Goal: Use online tool/utility: Utilize a website feature to perform a specific function

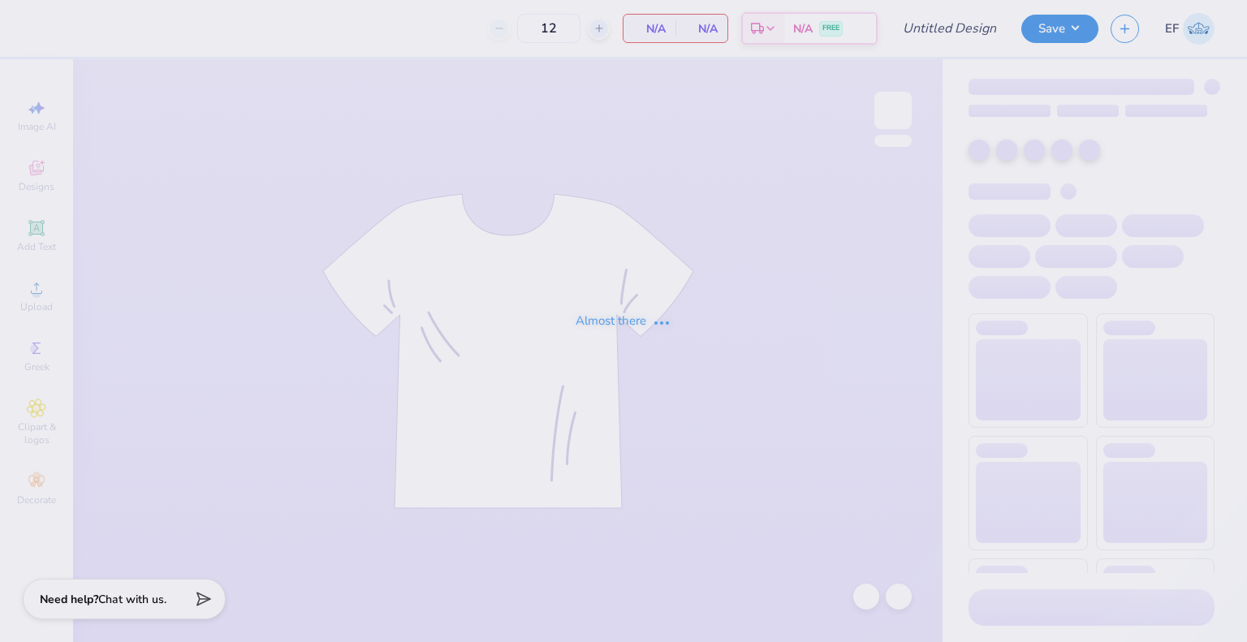
type input "AEPHI UIUC Hoodie"
type input "50"
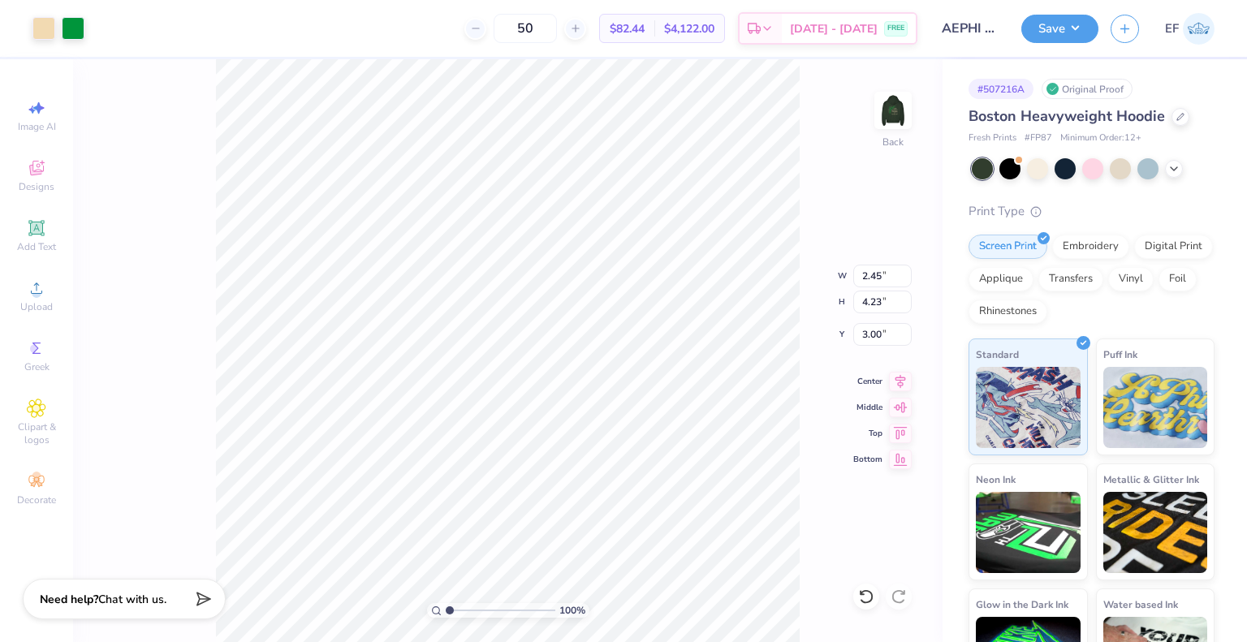
type input "2.45"
type input "4.23"
type input "2.48"
type input "4.27"
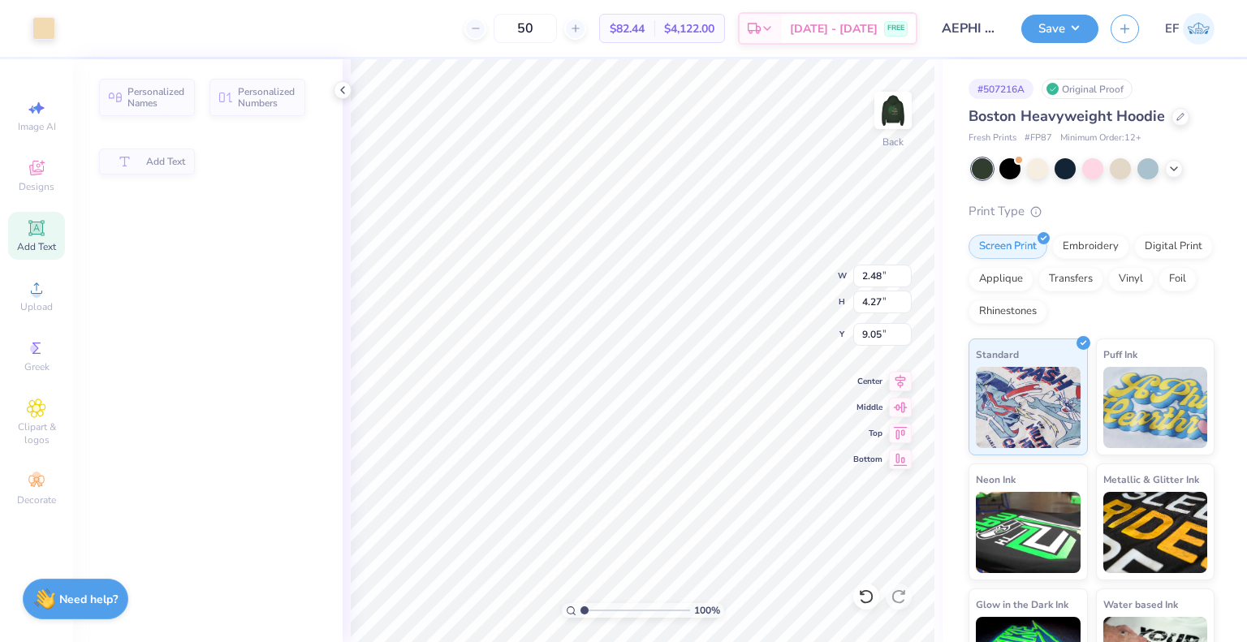
type input "1.71"
type input "1.01"
type input "9.05"
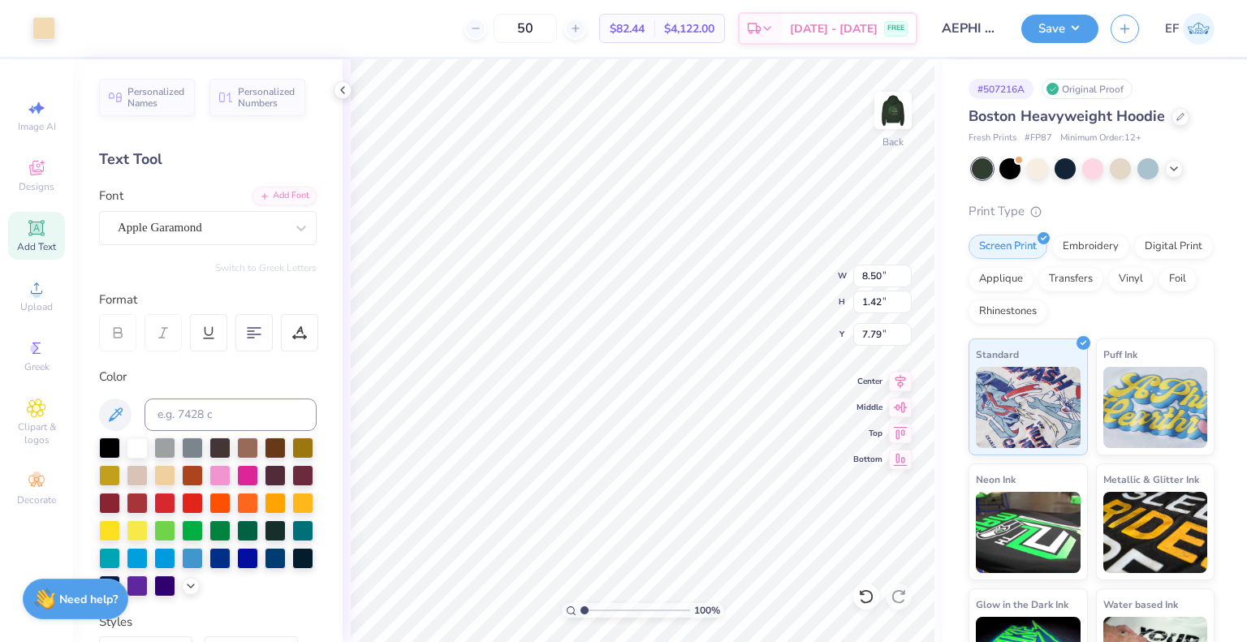
type input "7.79"
type input "7.87"
type input "5.75"
type input "1.86"
type input "3.22"
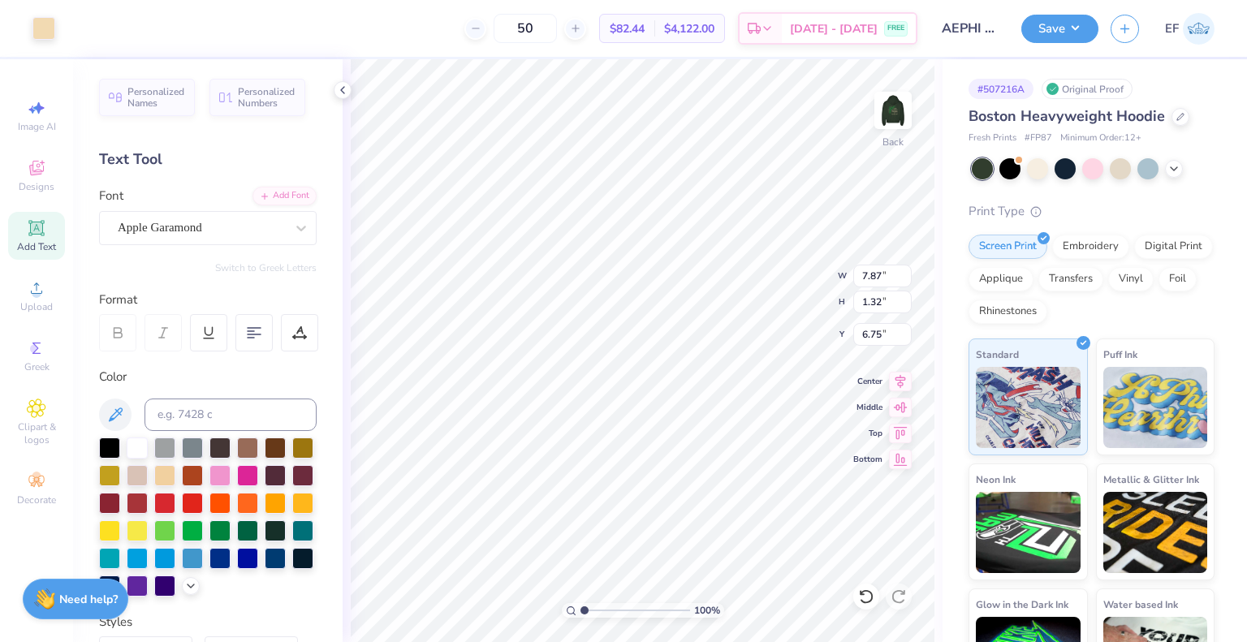
type input "6.75"
click at [1062, 22] on button "Save" at bounding box center [1059, 26] width 77 height 28
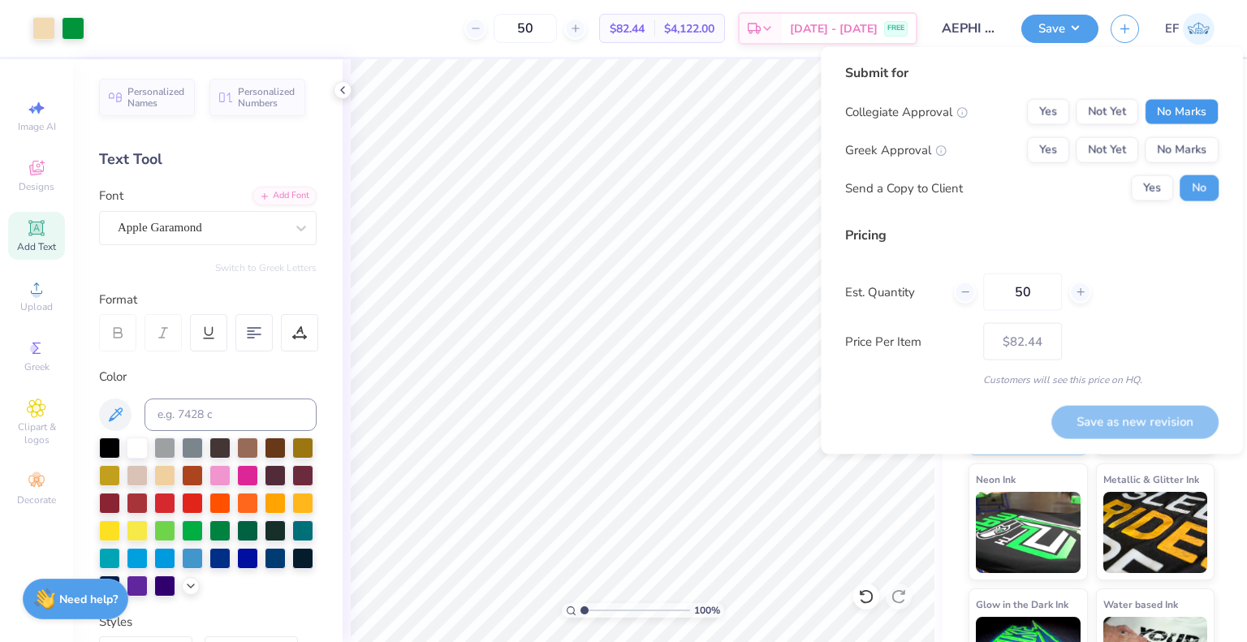
click at [1170, 115] on button "No Marks" at bounding box center [1181, 112] width 74 height 26
click at [1044, 148] on button "Yes" at bounding box center [1048, 150] width 42 height 26
click at [1127, 183] on div "Send a Copy to Client Yes No" at bounding box center [1031, 188] width 373 height 26
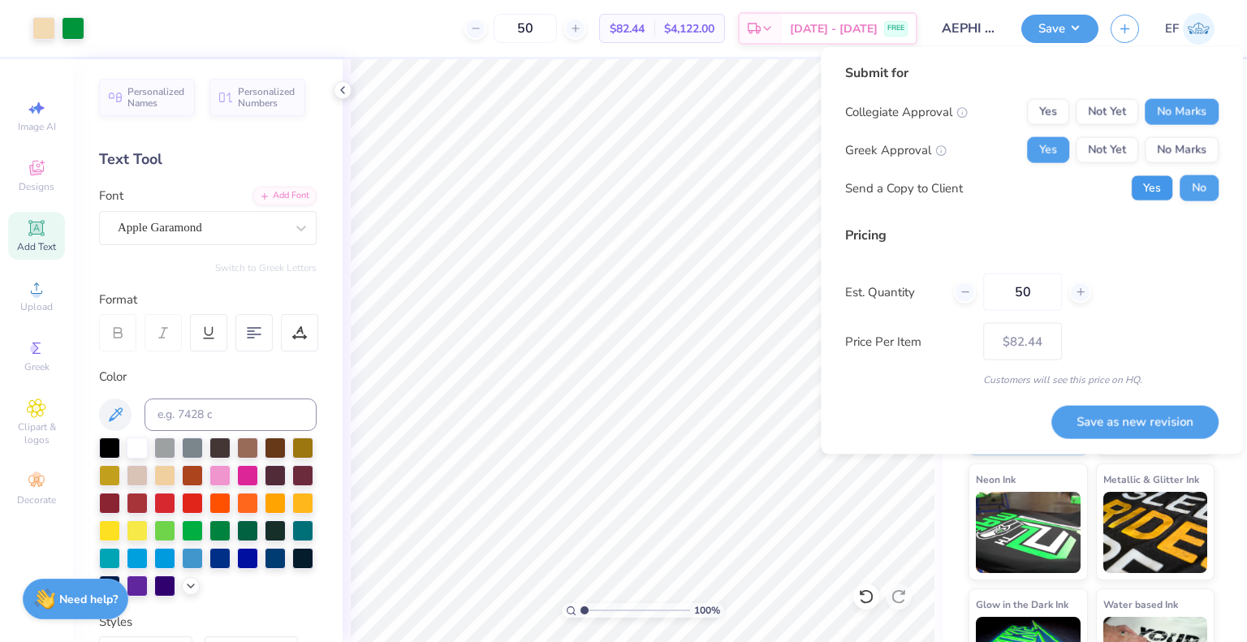
click at [1143, 195] on button "Yes" at bounding box center [1152, 188] width 42 height 26
drag, startPoint x: 1029, startPoint y: 291, endPoint x: 945, endPoint y: 296, distance: 84.5
click at [945, 296] on div "Est. Quantity 50" at bounding box center [1031, 292] width 373 height 37
type input "0"
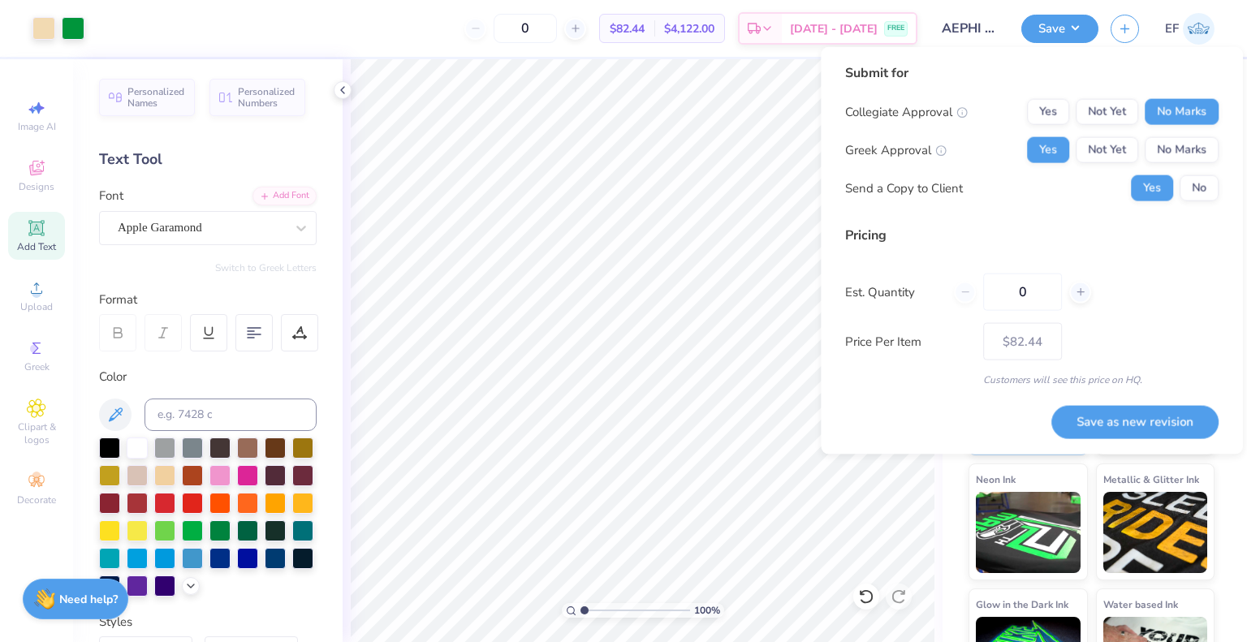
type input "12"
click at [976, 403] on div "Submit for Collegiate Approval Yes Not Yet No Marks Greek Approval Yes Not Yet …" at bounding box center [1031, 250] width 373 height 375
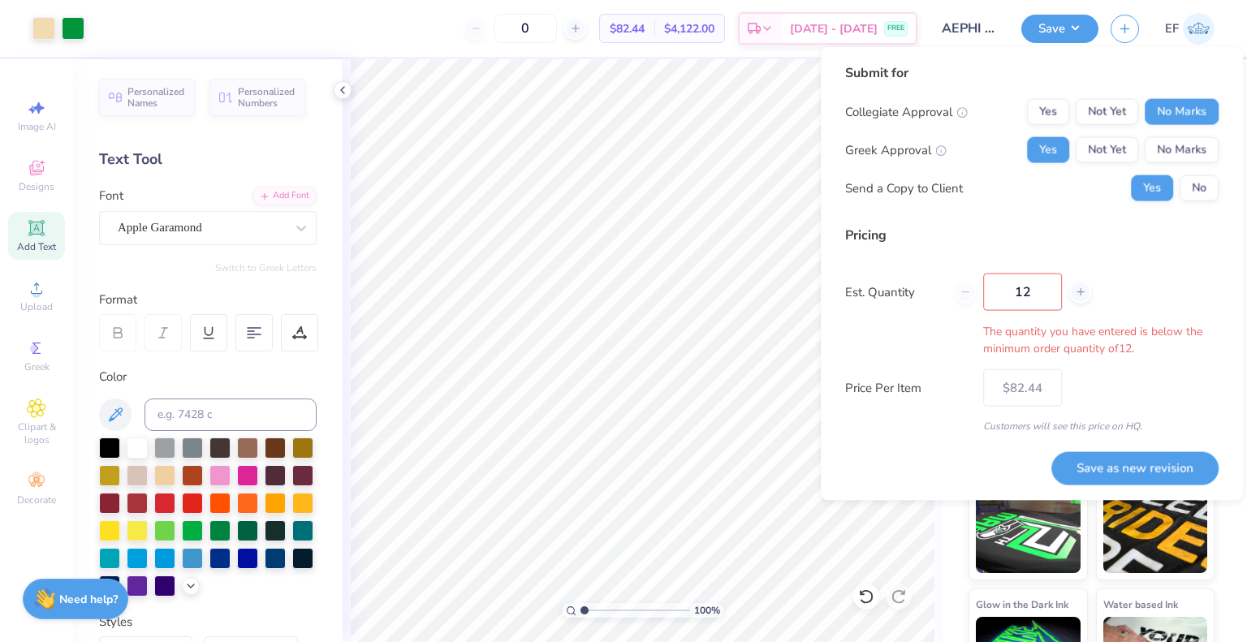
type input "12"
type input "$107.47"
drag, startPoint x: 1047, startPoint y: 298, endPoint x: 955, endPoint y: 310, distance: 92.5
click at [955, 310] on div "12" at bounding box center [1022, 292] width 137 height 37
type input "50"
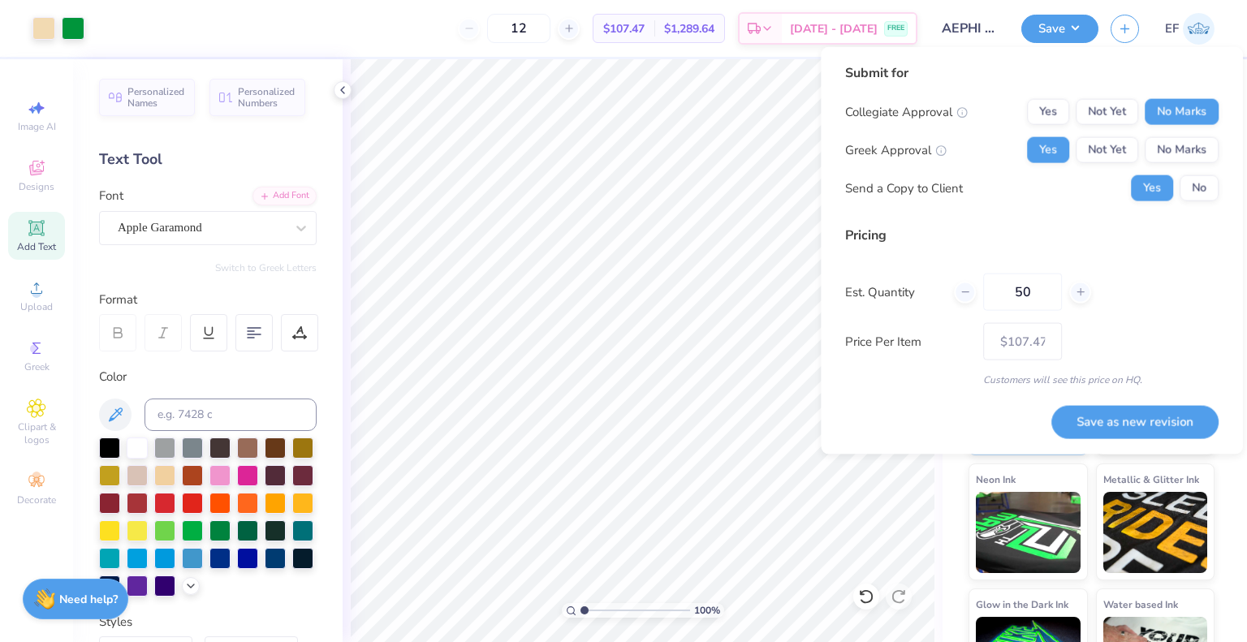
type input "50"
type input "$82.44"
type input "50"
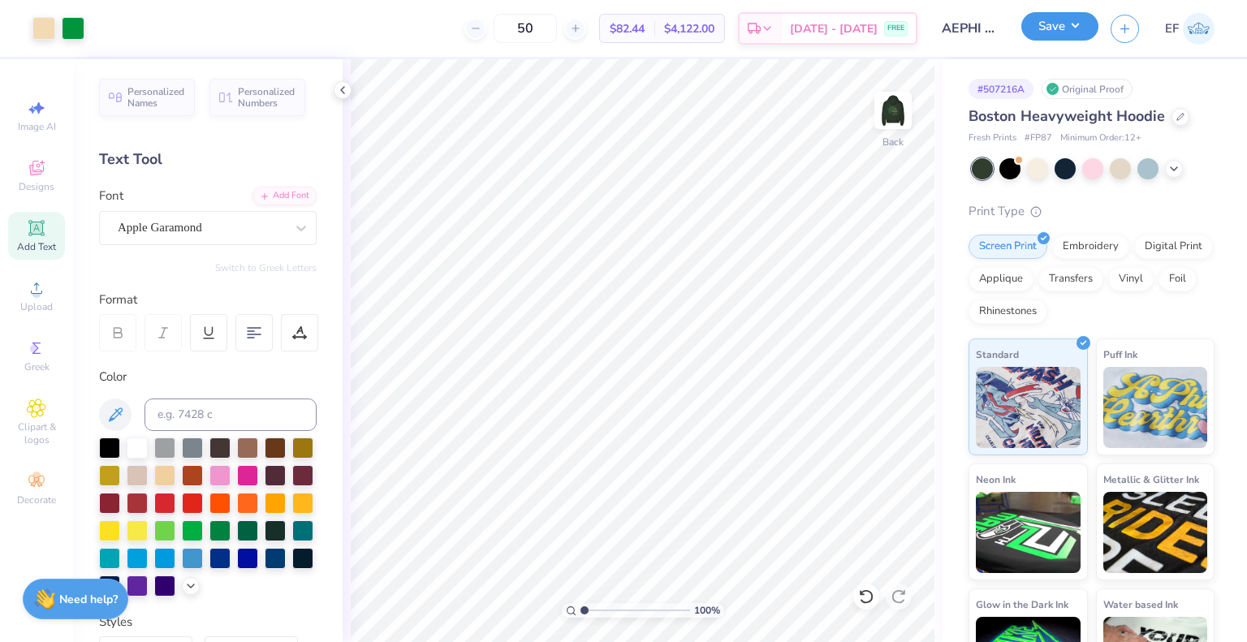
click at [1079, 31] on button "Save" at bounding box center [1059, 26] width 77 height 28
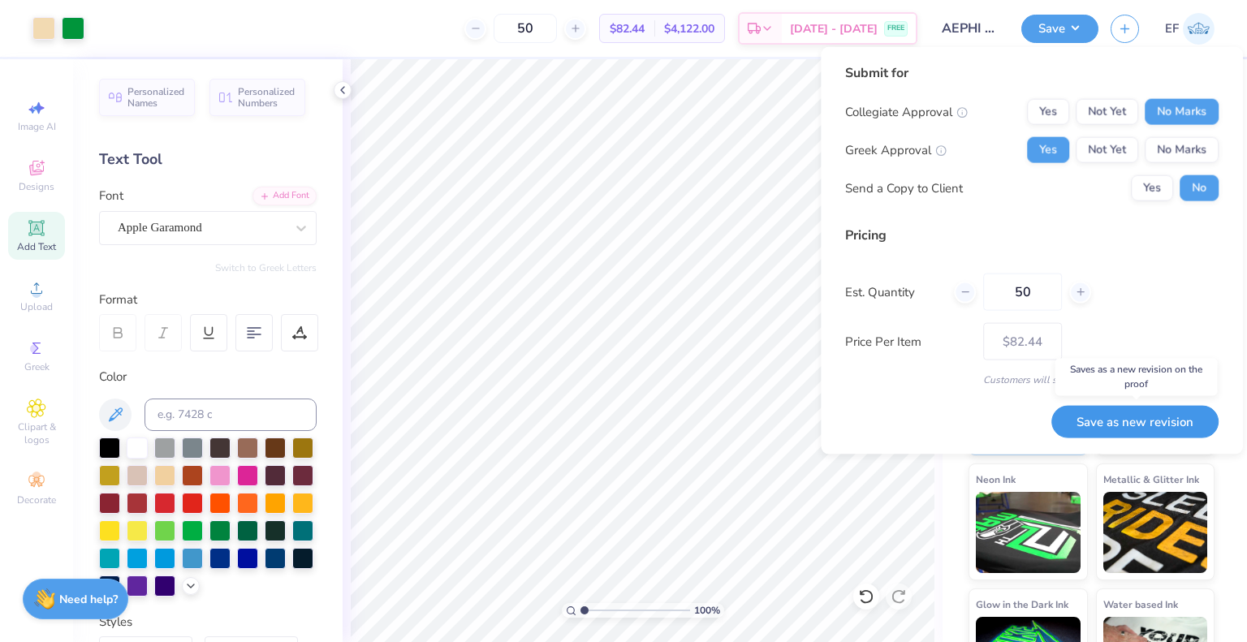
click at [1134, 428] on button "Save as new revision" at bounding box center [1134, 421] width 167 height 32
type input "$82.44"
